Goal: Task Accomplishment & Management: Use online tool/utility

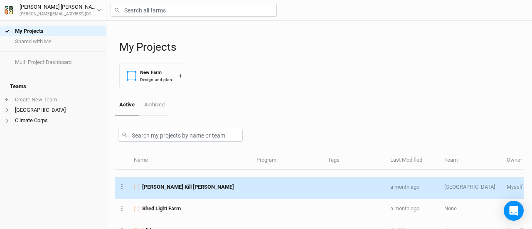
scroll to position [60, 0]
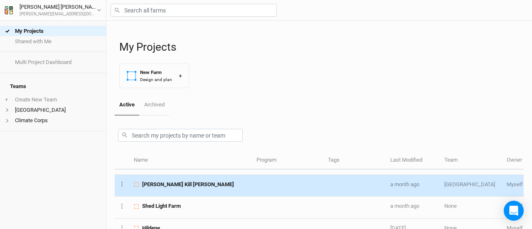
click at [179, 186] on td "[PERSON_NAME] Kill [PERSON_NAME]" at bounding box center [190, 186] width 122 height 22
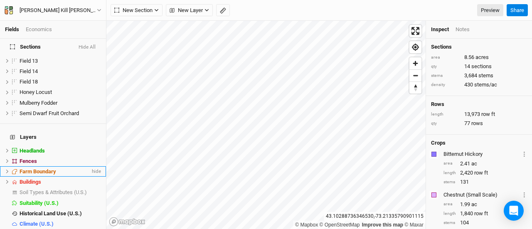
scroll to position [125, 0]
click at [37, 168] on span "Farm Boundary" at bounding box center [38, 171] width 37 height 6
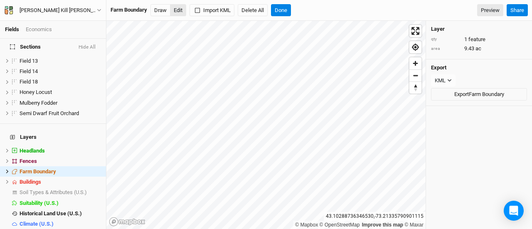
click at [179, 9] on button "Edit" at bounding box center [178, 10] width 16 height 12
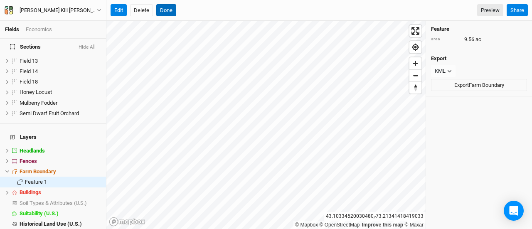
click at [169, 10] on button "Done" at bounding box center [166, 10] width 20 height 12
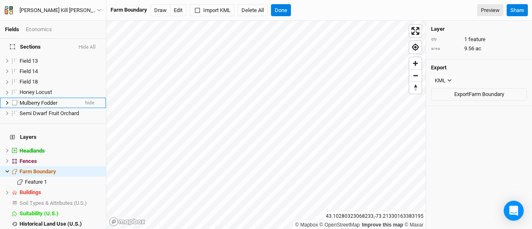
click at [44, 100] on span "Mulberry Fodder" at bounding box center [39, 103] width 38 height 6
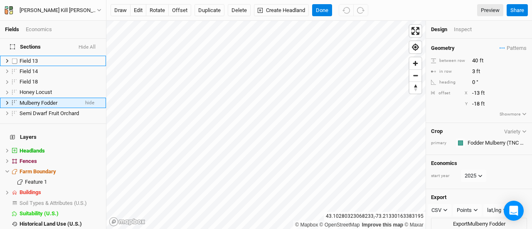
scroll to position [84, 0]
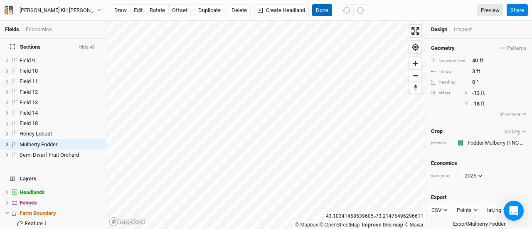
click at [323, 6] on button "Done" at bounding box center [322, 10] width 20 height 12
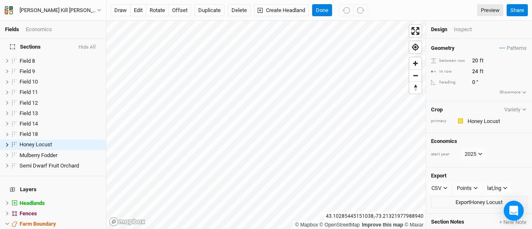
scroll to position [74, 0]
